Goal: Information Seeking & Learning: Check status

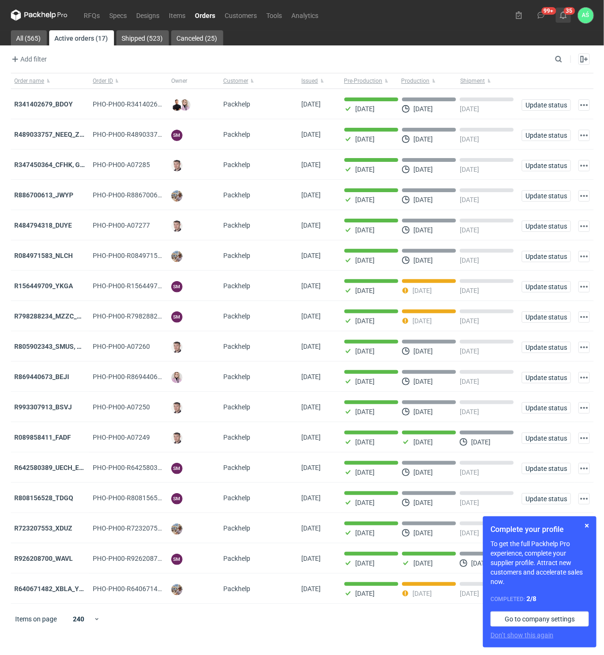
click at [566, 19] on button "35" at bounding box center [563, 15] width 15 height 15
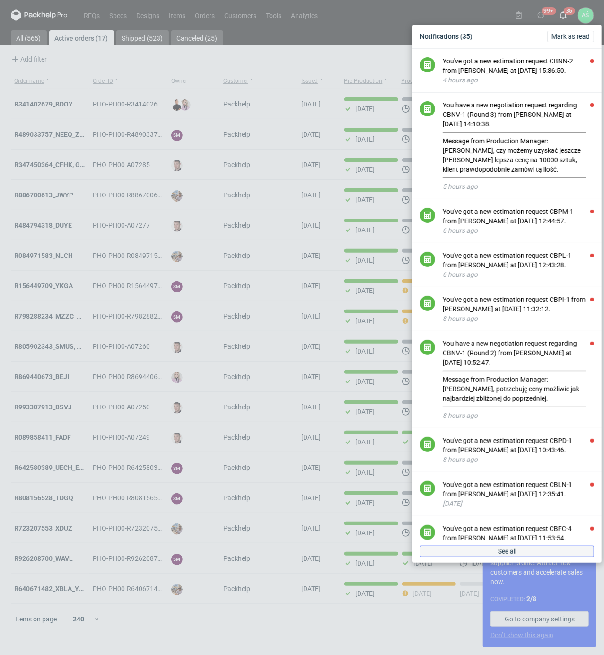
click at [513, 551] on span "See all" at bounding box center [507, 551] width 18 height 7
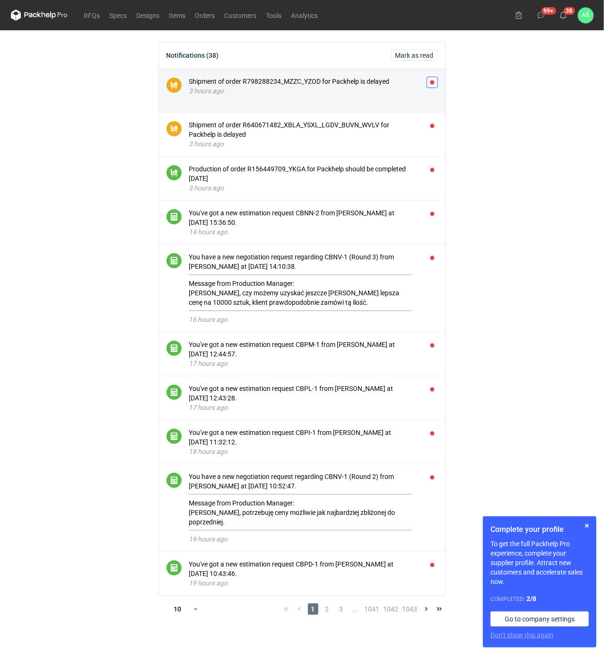
click at [434, 83] on button "button" at bounding box center [432, 82] width 11 height 11
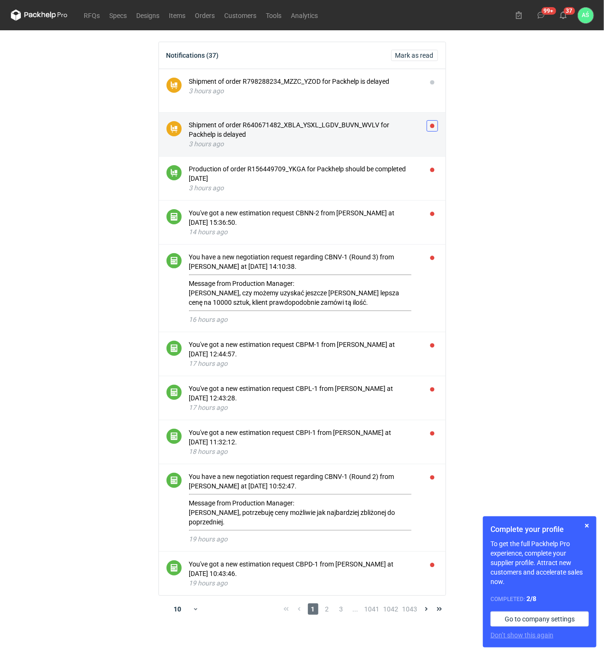
click at [432, 120] on button "button" at bounding box center [432, 125] width 11 height 11
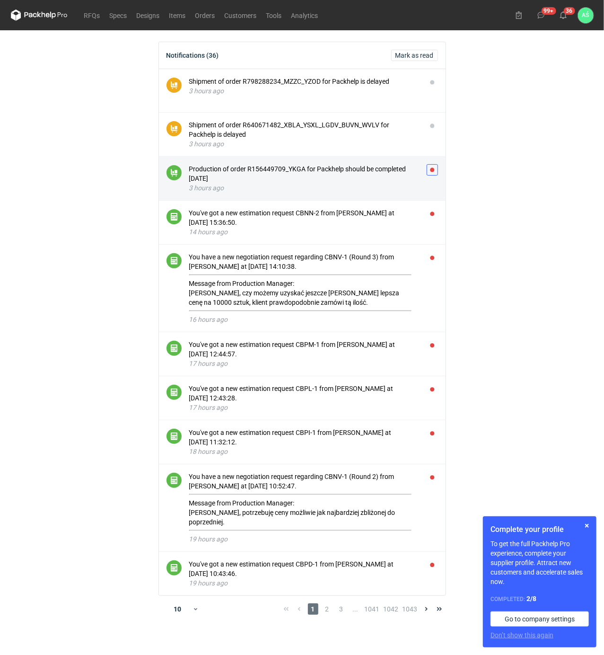
click at [436, 167] on button "button" at bounding box center [432, 169] width 11 height 11
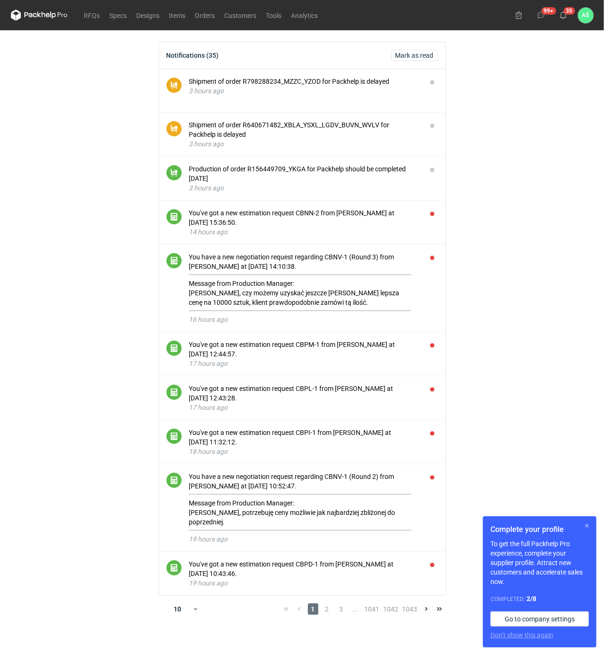
click at [586, 525] on button "button" at bounding box center [587, 525] width 11 height 11
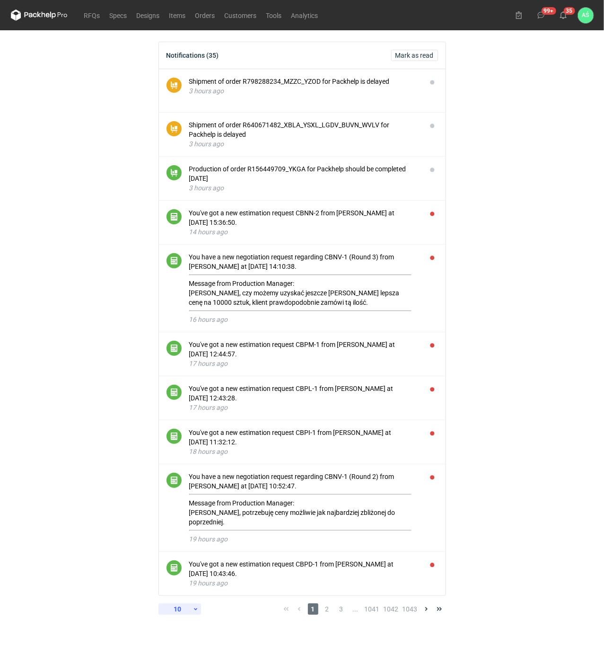
click at [188, 612] on div "10" at bounding box center [177, 608] width 31 height 13
click at [183, 593] on div "30" at bounding box center [179, 585] width 35 height 17
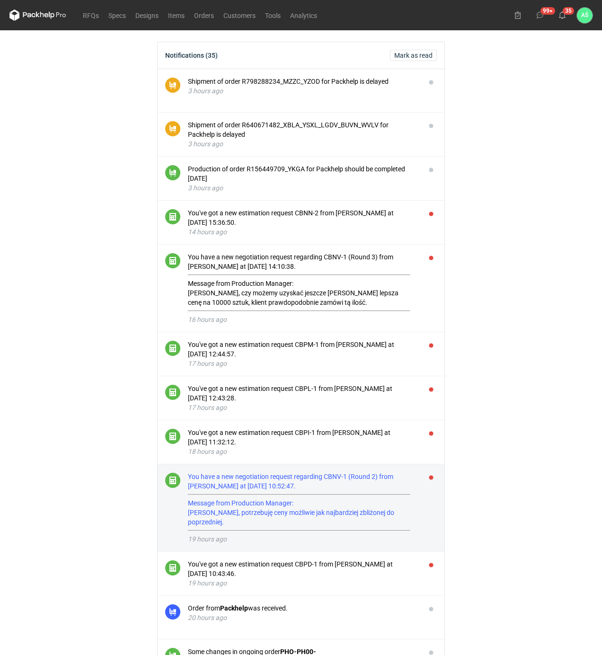
click at [359, 508] on div "You have a new negotiation request regarding CBNV-1 (Round 2) from [PERSON_NAME…" at bounding box center [303, 501] width 230 height 59
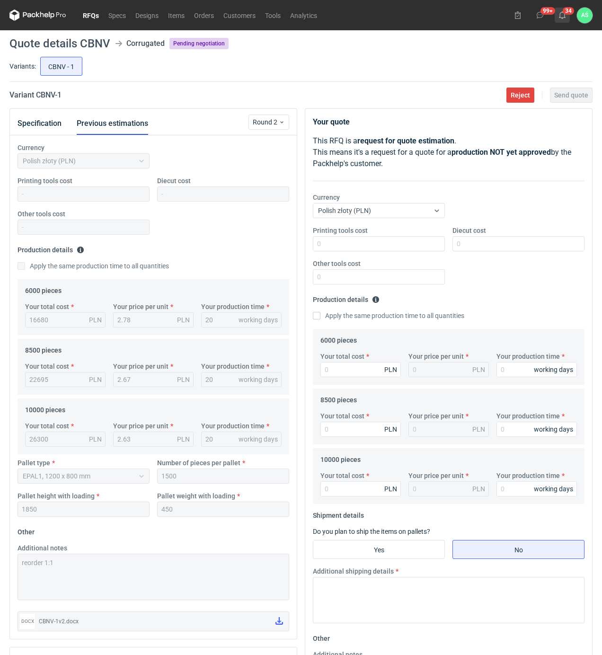
click at [565, 12] on icon at bounding box center [562, 15] width 8 height 8
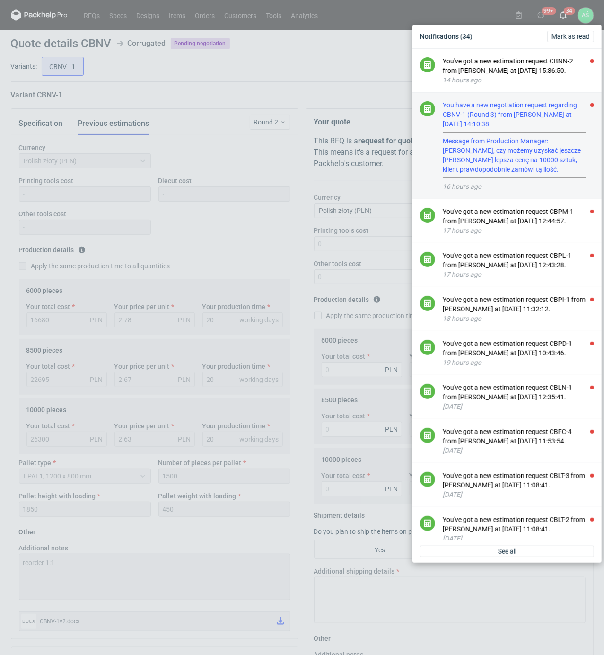
click at [521, 169] on div "You have a new negotiation request regarding CBNV-1 (Round 3) from [PERSON_NAME…" at bounding box center [518, 139] width 151 height 78
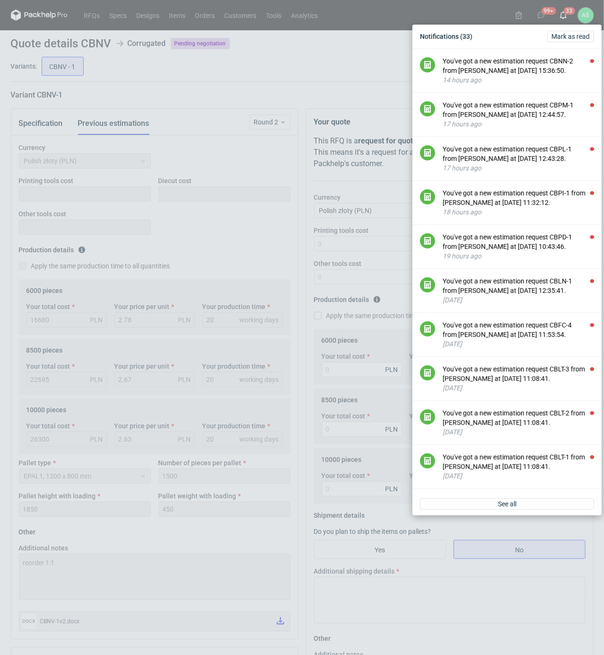
click at [243, 358] on div "Notifications (33) [PERSON_NAME] as read You've got a new estimation request CB…" at bounding box center [302, 327] width 604 height 655
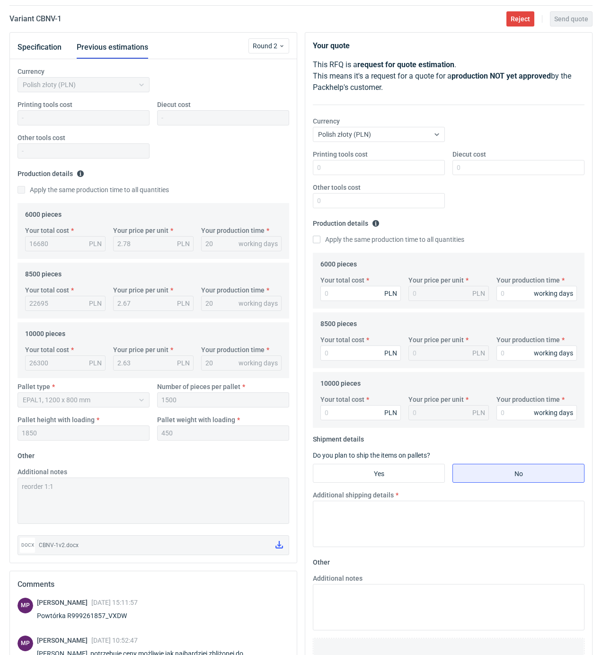
scroll to position [55, 0]
